Goal: Transaction & Acquisition: Purchase product/service

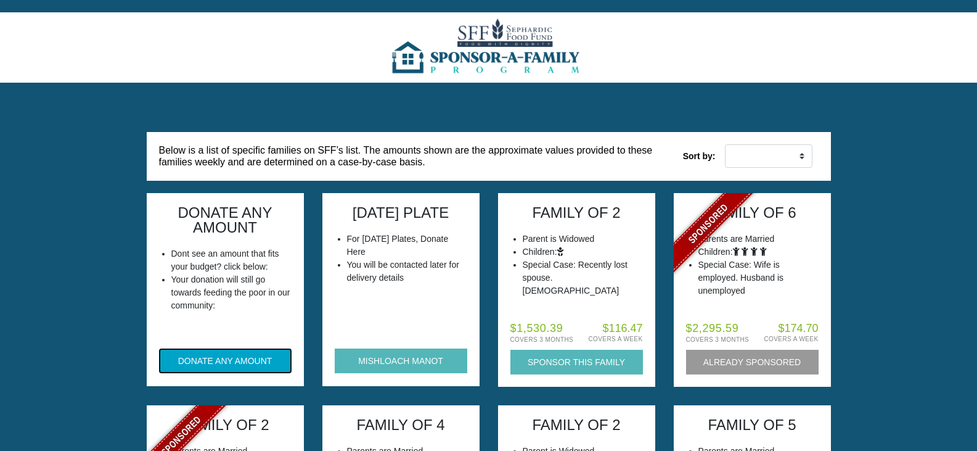
click at [251, 353] on button "DONATE ANY AMOUNT" at bounding box center [225, 360] width 133 height 25
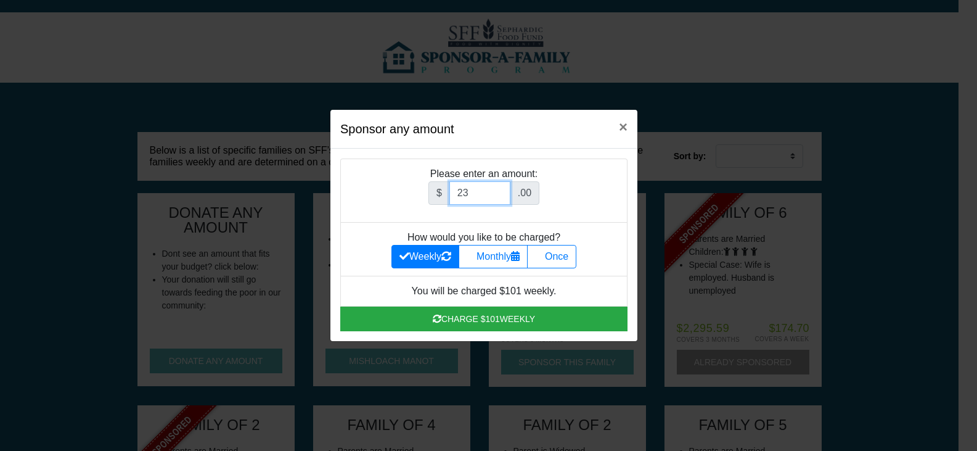
click at [502, 191] on input "23" at bounding box center [480, 192] width 61 height 23
click at [502, 191] on input "24" at bounding box center [480, 192] width 61 height 23
click at [502, 191] on input "25" at bounding box center [480, 192] width 61 height 23
type input "26"
click at [502, 191] on input "26" at bounding box center [480, 192] width 61 height 23
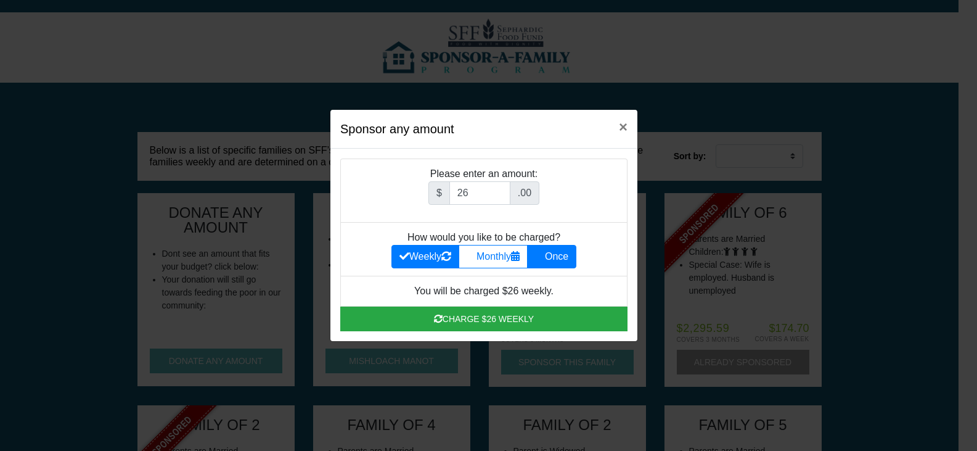
click at [570, 258] on label "Once" at bounding box center [551, 256] width 49 height 23
click at [543, 257] on input "Once" at bounding box center [539, 253] width 8 height 8
radio input "true"
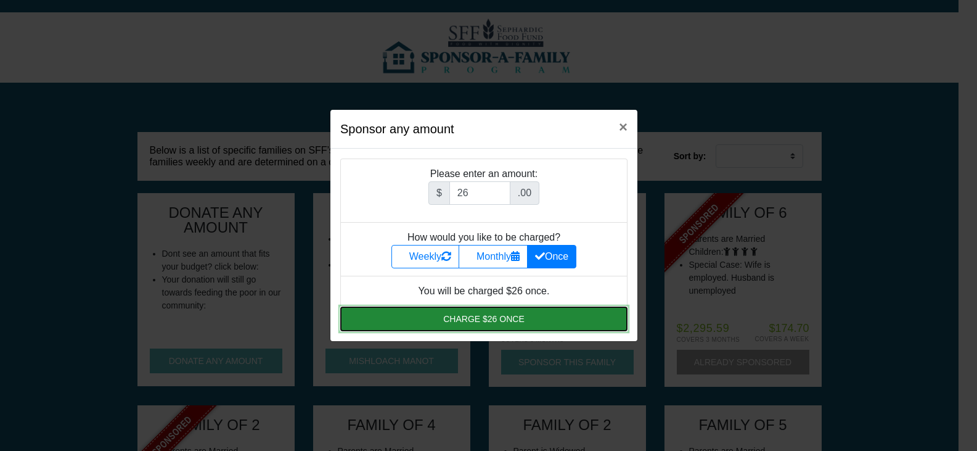
click at [540, 318] on button "Charge $26 once" at bounding box center [483, 318] width 287 height 25
